Goal: Task Accomplishment & Management: Use online tool/utility

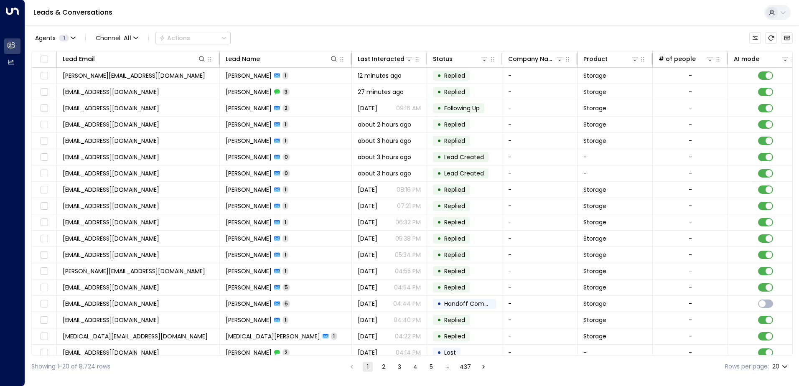
click at [526, 356] on div "Showing 1-20 of 8,724 rows 1 2 3 4 5 … 437 Rows per page: 20 **" at bounding box center [412, 367] width 762 height 22
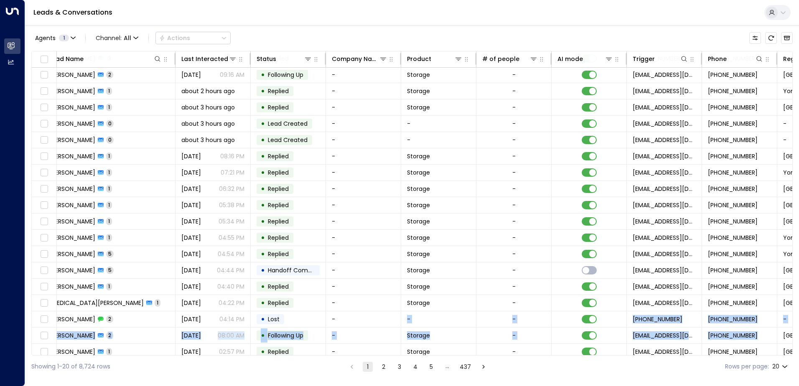
drag, startPoint x: 526, startPoint y: 355, endPoint x: 793, endPoint y: 340, distance: 266.7
click at [793, 340] on div "Lead Email Lead Name Last Interacted Status Company Name Product # of people AI…" at bounding box center [412, 203] width 762 height 305
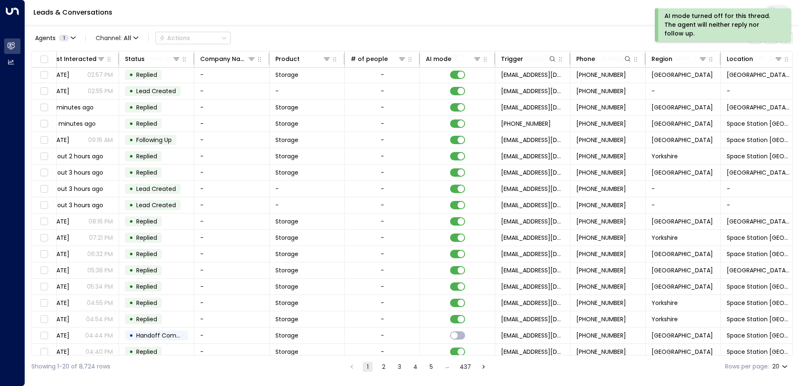
scroll to position [33, 315]
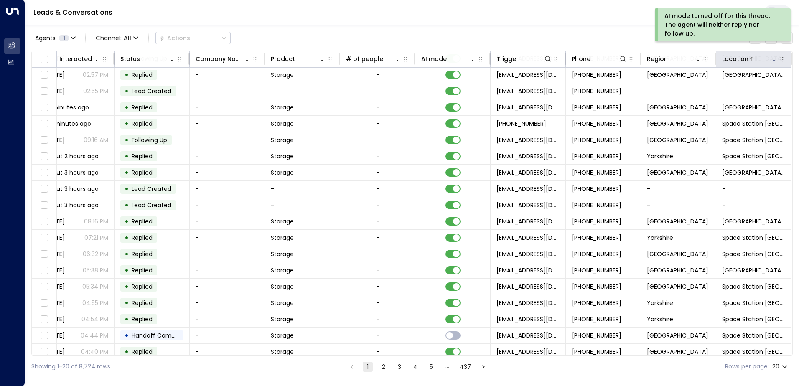
click at [771, 61] on icon at bounding box center [774, 59] width 7 height 7
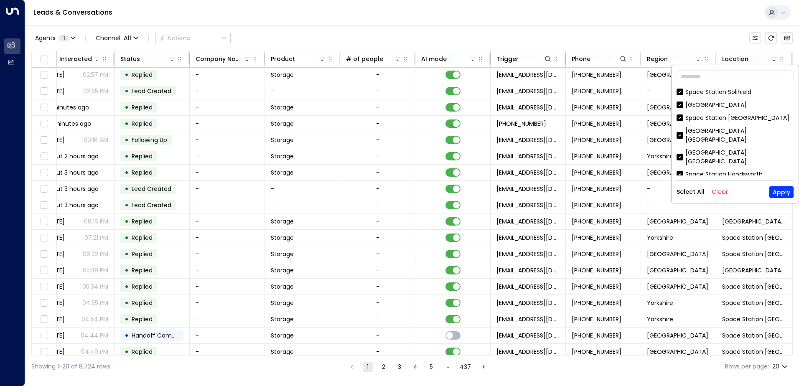
click at [717, 191] on button "Clear" at bounding box center [720, 192] width 17 height 7
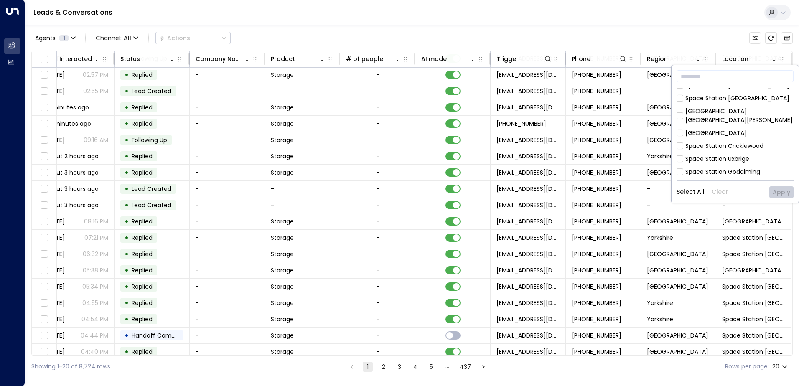
click at [708, 194] on div "[GEOGRAPHIC_DATA]" at bounding box center [716, 198] width 61 height 9
click at [784, 191] on button "Apply" at bounding box center [782, 192] width 24 height 12
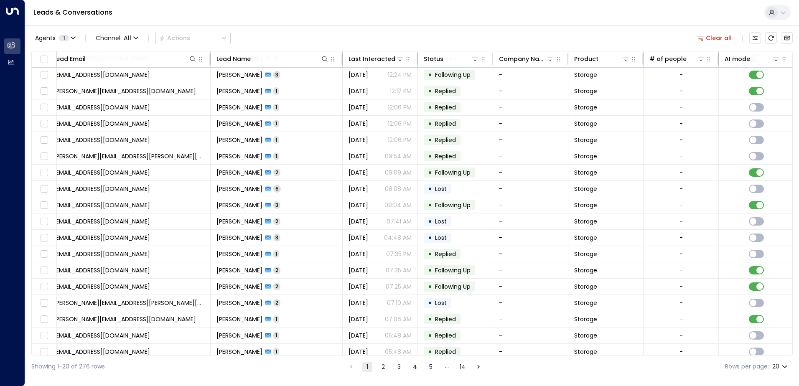
scroll to position [33, 0]
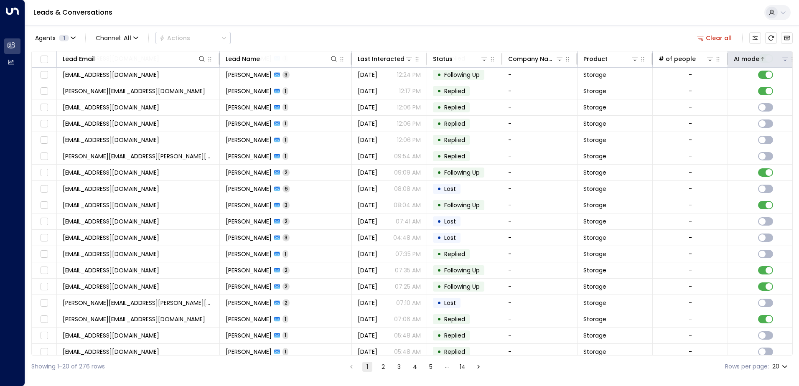
click at [784, 59] on icon at bounding box center [786, 59] width 6 height 3
click at [687, 102] on div "Off" at bounding box center [691, 105] width 10 height 9
click at [781, 128] on button "Apply" at bounding box center [782, 126] width 24 height 12
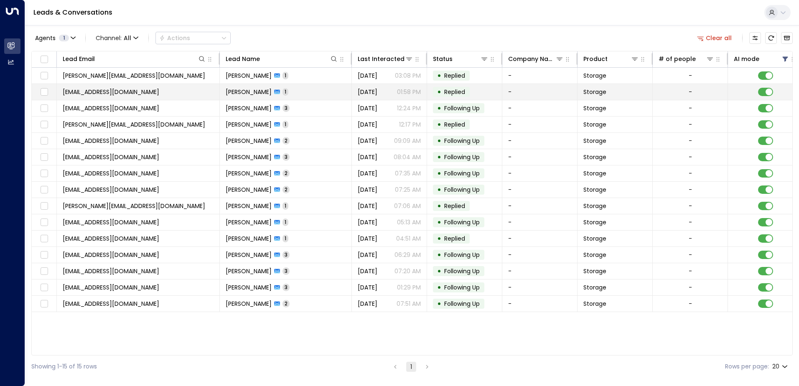
click at [755, 91] on td at bounding box center [765, 92] width 75 height 16
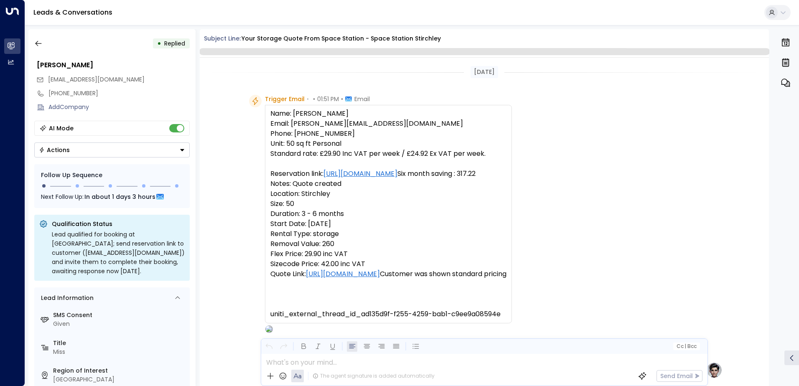
scroll to position [315, 0]
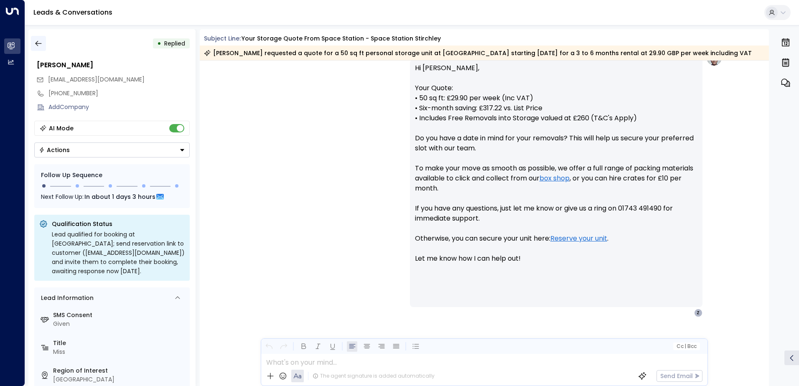
click at [42, 48] on button "button" at bounding box center [38, 43] width 15 height 15
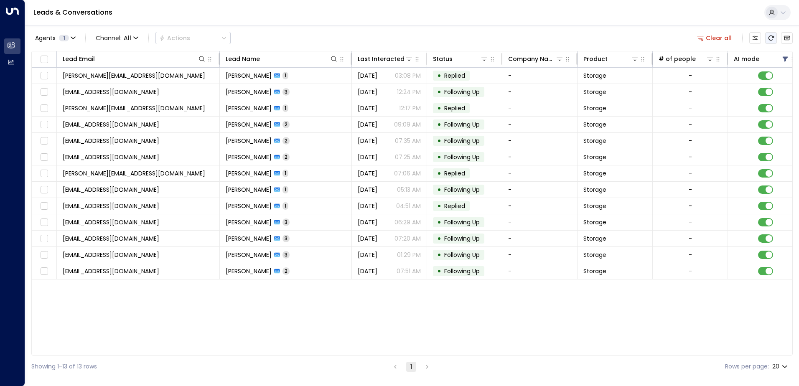
click at [775, 36] on button "Refresh" at bounding box center [771, 38] width 12 height 12
